Goal: Transaction & Acquisition: Book appointment/travel/reservation

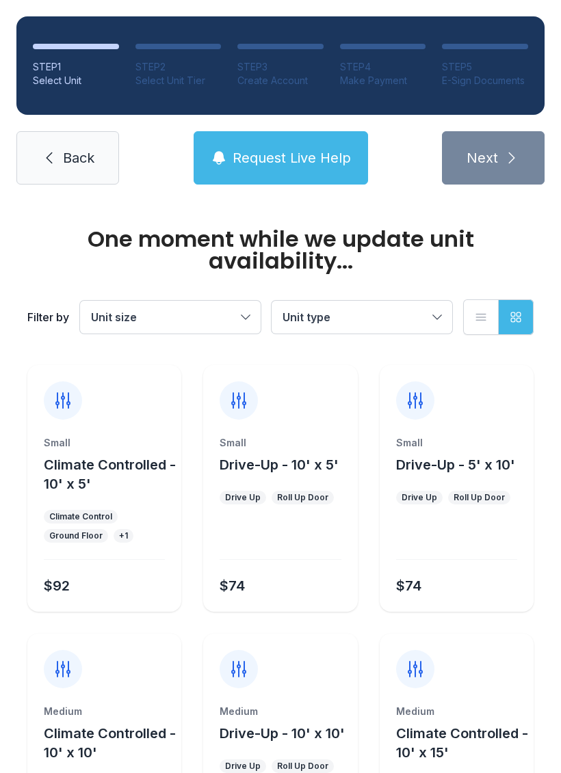
click at [255, 432] on div "Small Drive-Up - 10' x 5' Drive Up Roll Up Door $74" at bounding box center [280, 488] width 154 height 247
click at [261, 521] on div at bounding box center [280, 540] width 121 height 39
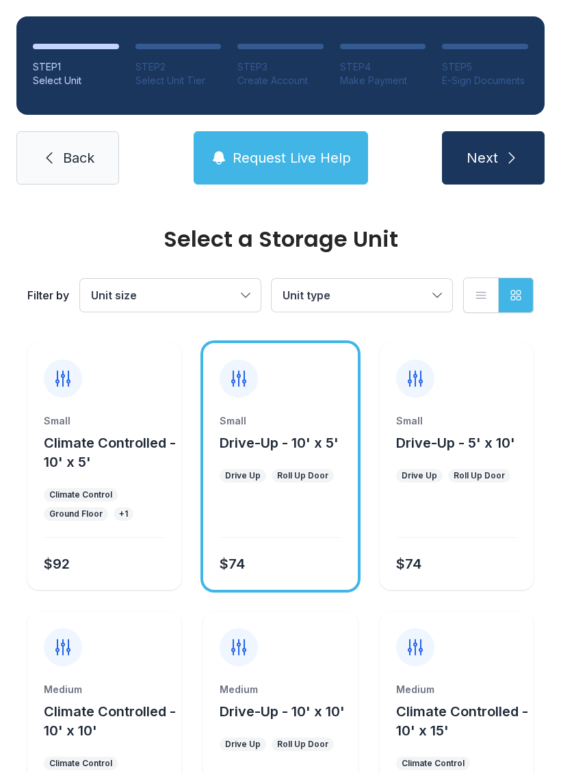
click at [495, 149] on span "Next" at bounding box center [481, 157] width 31 height 19
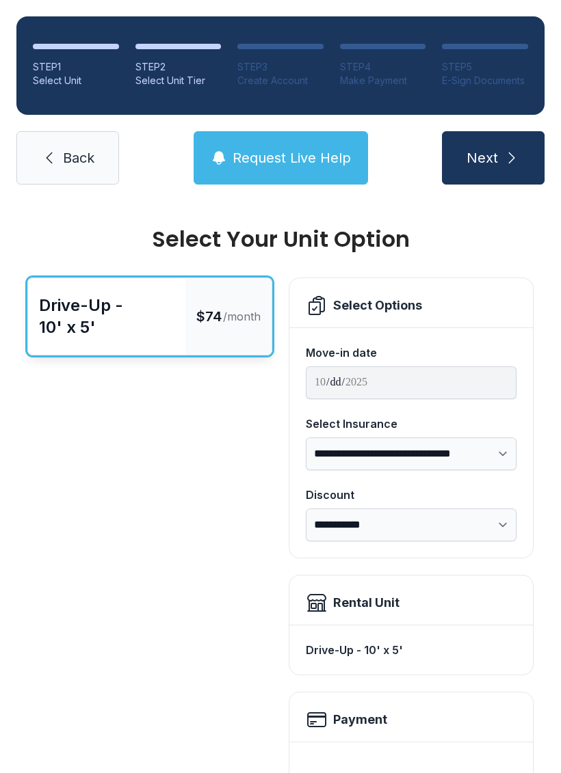
click at [65, 144] on link "Back" at bounding box center [67, 157] width 103 height 53
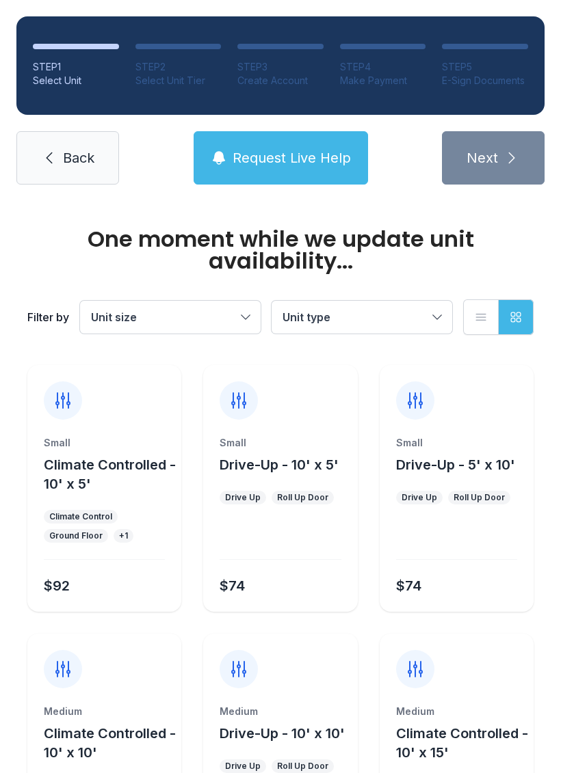
click at [59, 157] on link "Back" at bounding box center [67, 157] width 103 height 53
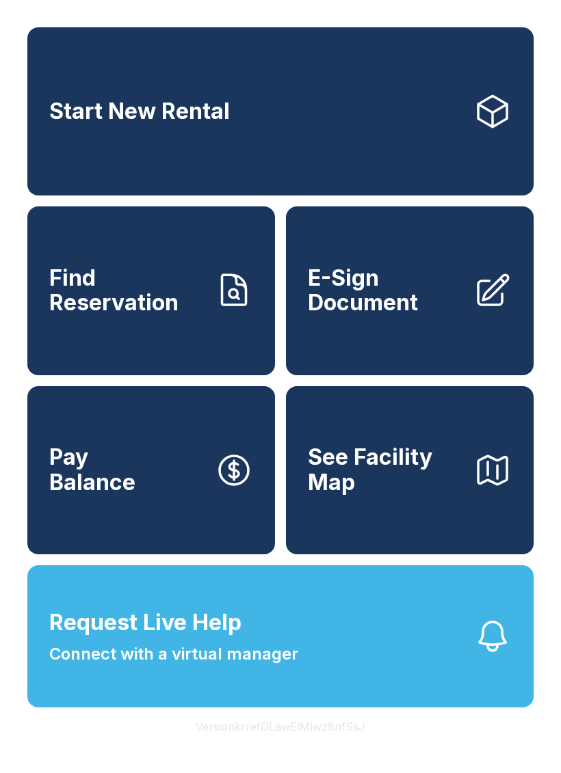
click at [44, 158] on link "Start New Rental" at bounding box center [280, 111] width 506 height 168
